Goal: Information Seeking & Learning: Learn about a topic

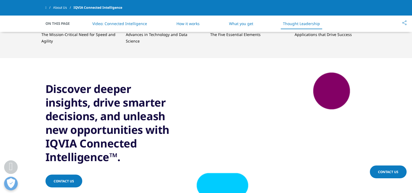
scroll to position [1005, 0]
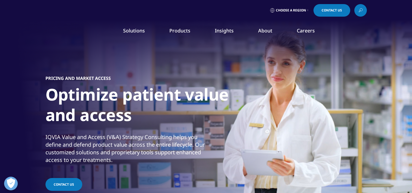
click at [121, 73] on link "Our Story" at bounding box center [159, 73] width 101 height 6
